Goal: Information Seeking & Learning: Learn about a topic

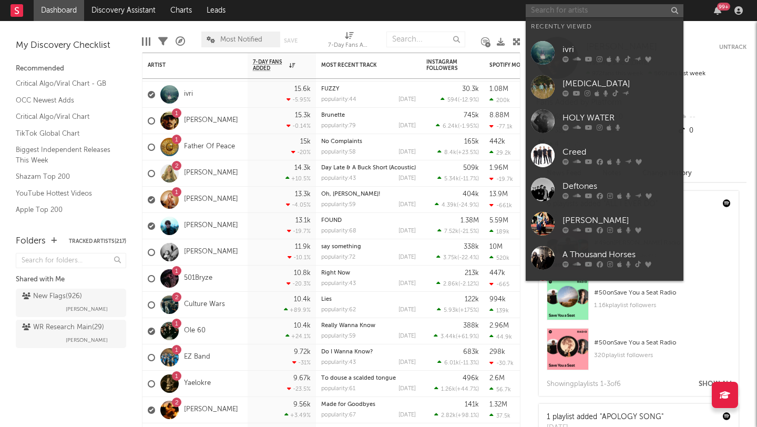
click at [556, 7] on input "text" at bounding box center [605, 10] width 158 height 13
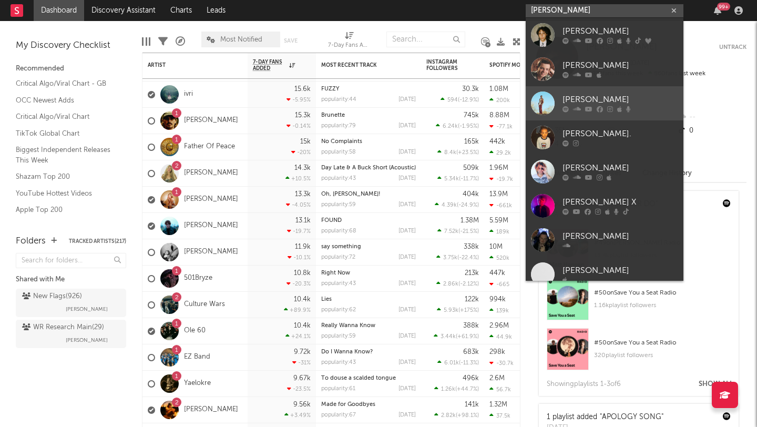
type input "[PERSON_NAME]"
click at [584, 94] on div "[PERSON_NAME]" at bounding box center [621, 100] width 116 height 13
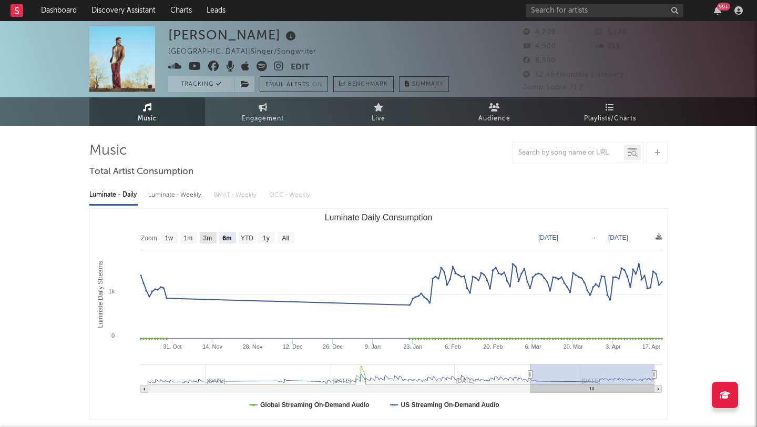
click at [207, 241] on text "3m" at bounding box center [208, 238] width 9 height 7
select select "3m"
type input "[DATE]"
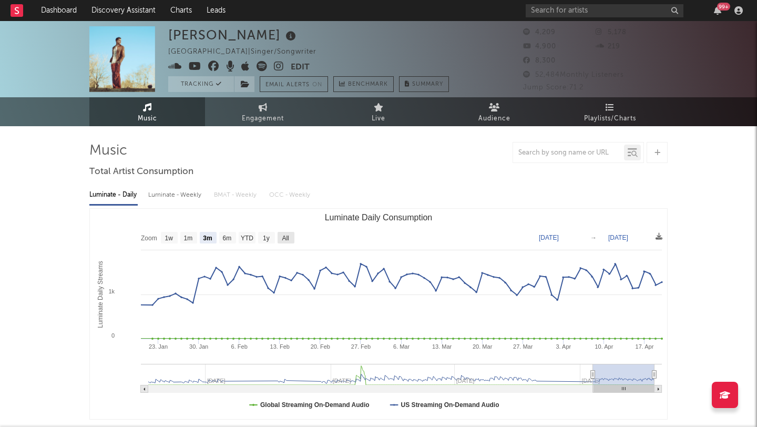
click at [284, 239] on text "All" at bounding box center [285, 238] width 7 height 7
select select "All"
type input "[DATE]"
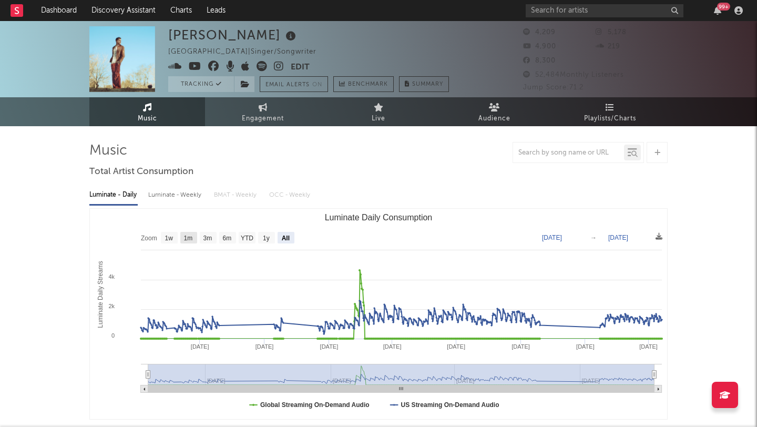
click at [188, 240] on text "1m" at bounding box center [188, 238] width 9 height 7
select select "1m"
type input "[DATE]"
